Goal: Task Accomplishment & Management: Manage account settings

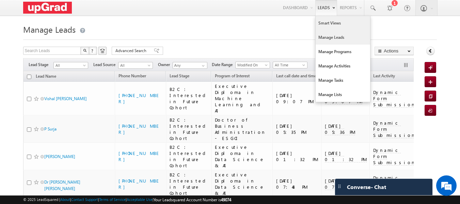
click at [328, 21] on link "Smart Views" at bounding box center [342, 23] width 54 height 14
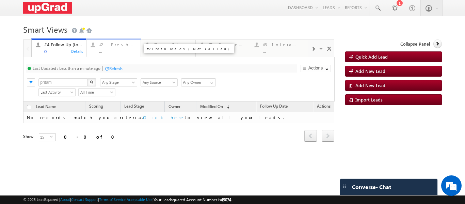
click at [109, 52] on div "..." at bounding box center [118, 51] width 38 height 5
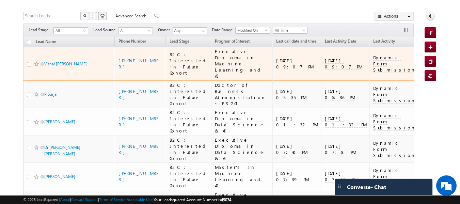
scroll to position [136, 0]
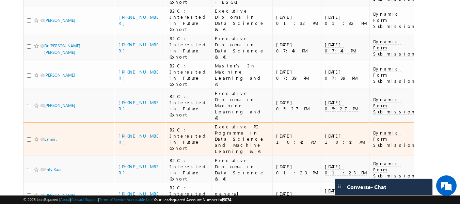
click at [185, 127] on div "B2C : Interested in Future Cohort" at bounding box center [188, 139] width 38 height 24
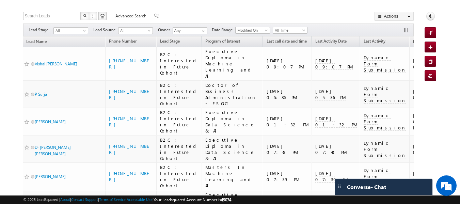
scroll to position [0, 0]
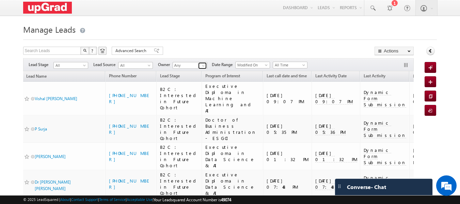
click at [204, 66] on span at bounding box center [202, 65] width 5 height 5
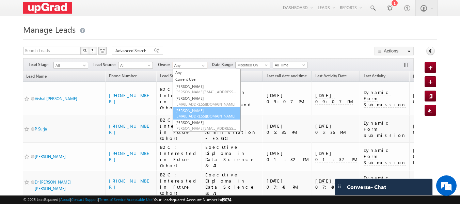
click at [196, 109] on link "Sphoorthi Valmiki sphoorthi.valmiki@upgrad.com" at bounding box center [207, 113] width 68 height 13
type input "Sphoorthi Valmiki"
